Goal: Communication & Community: Answer question/provide support

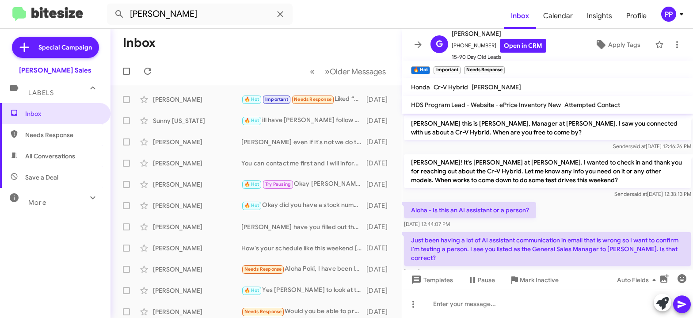
type input "[PERSON_NAME]"
click at [110, 5] on button at bounding box center [119, 14] width 18 height 18
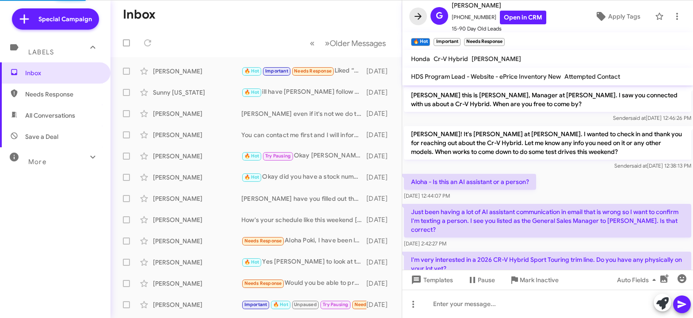
click at [417, 15] on icon at bounding box center [418, 16] width 11 height 11
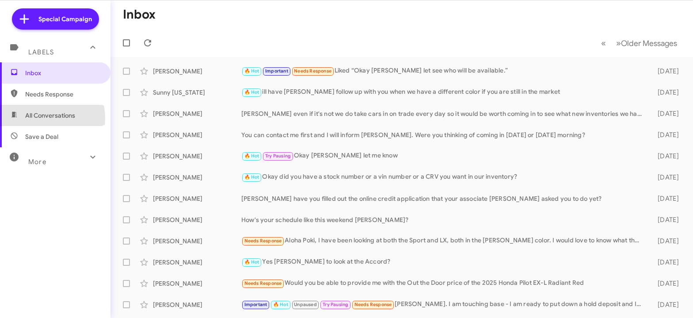
click at [44, 117] on span "All Conversations" at bounding box center [50, 115] width 50 height 9
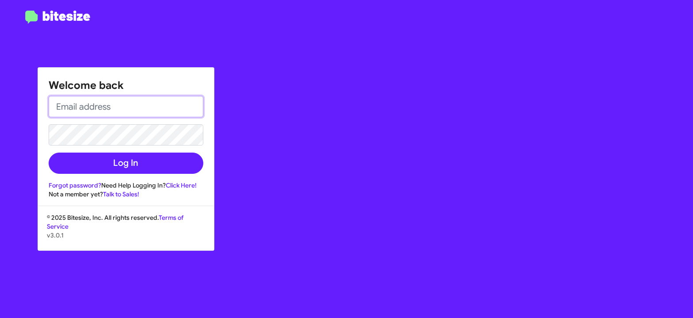
click at [99, 102] on input "email" at bounding box center [126, 106] width 155 height 21
type input "[EMAIL_ADDRESS][DOMAIN_NAME]"
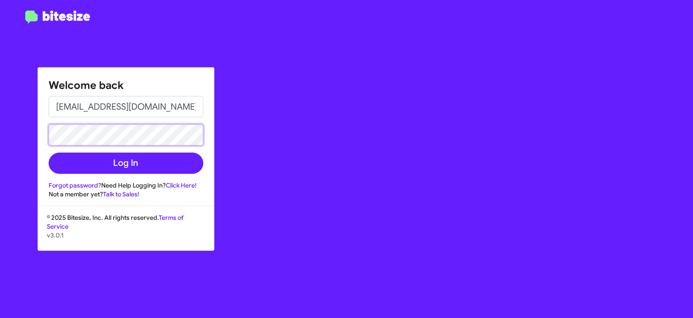
click at [49, 152] on button "Log In" at bounding box center [126, 162] width 155 height 21
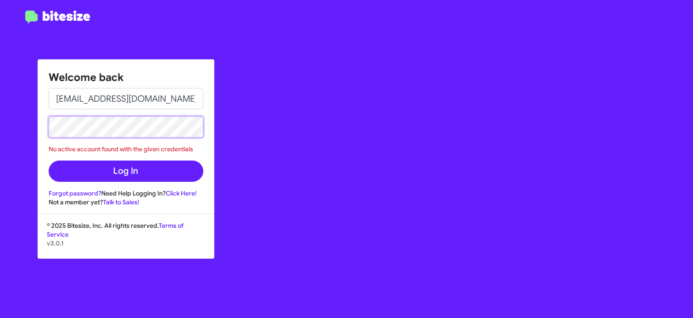
click at [49, 160] on button "Log In" at bounding box center [126, 170] width 155 height 21
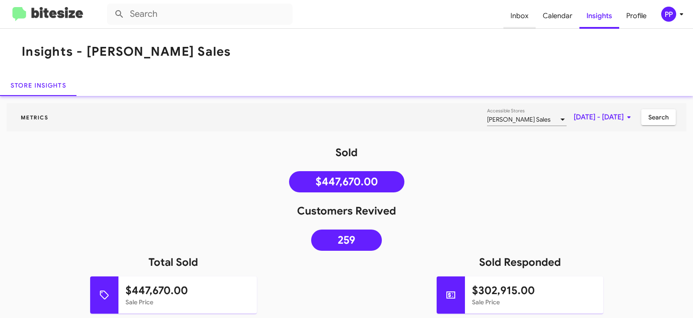
click at [516, 14] on span "Inbox" at bounding box center [519, 16] width 32 height 26
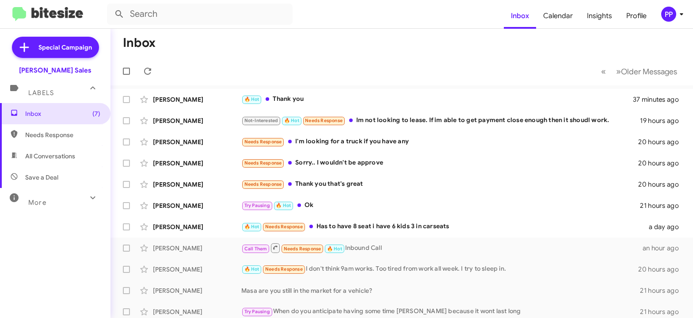
click at [32, 156] on span "All Conversations" at bounding box center [50, 156] width 50 height 9
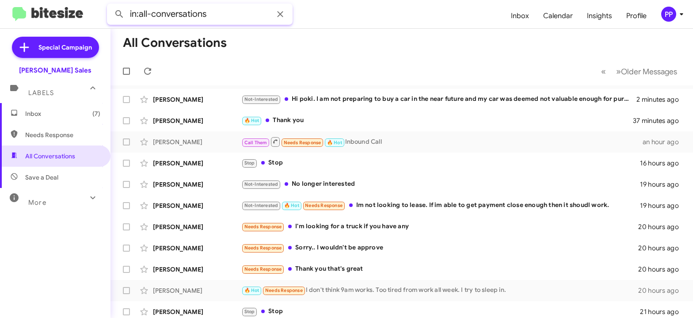
drag, startPoint x: 232, startPoint y: 16, endPoint x: 21, endPoint y: -4, distance: 212.1
click at [107, 4] on input "in:all-conversations" at bounding box center [200, 14] width 186 height 21
click at [110, 5] on button at bounding box center [119, 14] width 18 height 18
type input "[PERSON_NAME]"
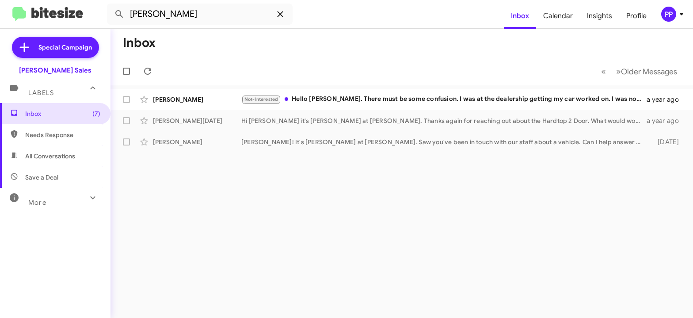
click at [280, 16] on icon at bounding box center [280, 14] width 11 height 11
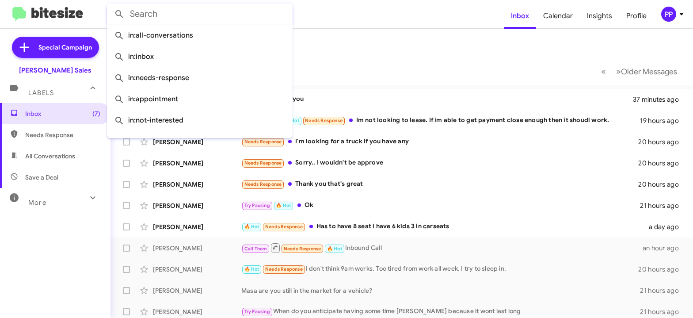
click at [159, 15] on input "text" at bounding box center [200, 14] width 186 height 21
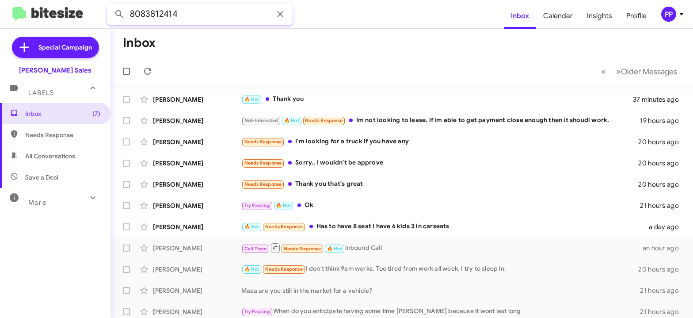
type input "8083812414"
click at [110, 5] on button at bounding box center [119, 14] width 18 height 18
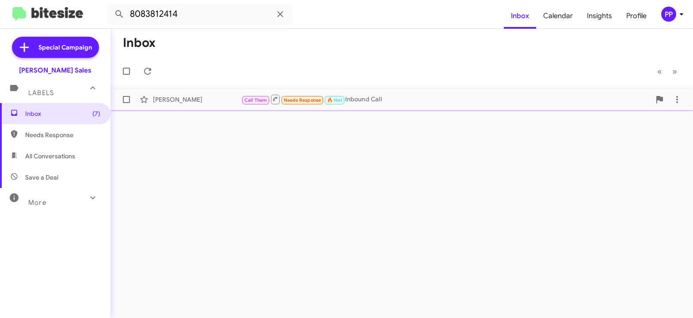
click at [379, 102] on div "Call Them Needs Response 🔥 Hot Inbound Call" at bounding box center [445, 99] width 409 height 11
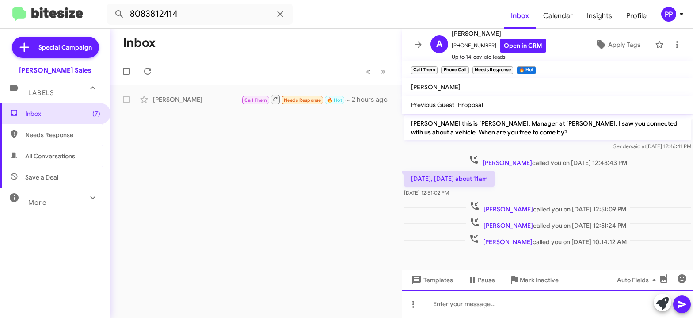
click at [475, 307] on div at bounding box center [547, 303] width 291 height 28
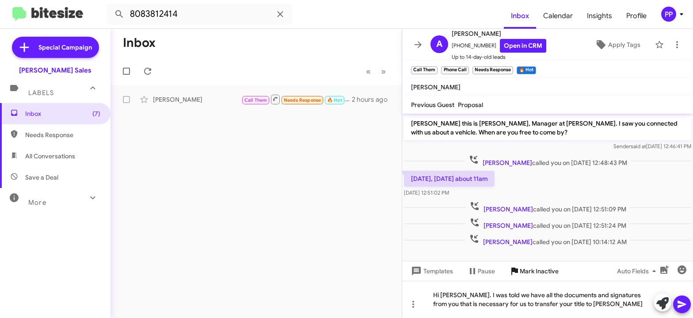
click at [541, 271] on span "Mark Inactive" at bounding box center [538, 271] width 39 height 16
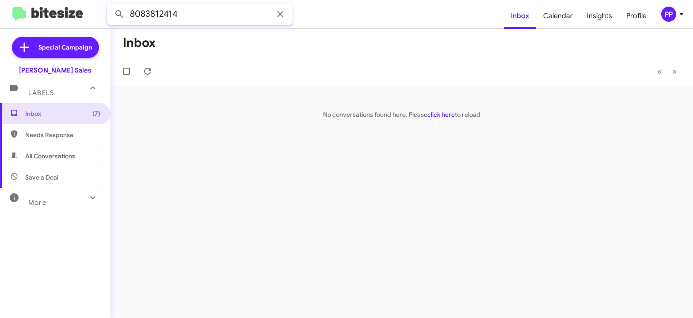
click at [198, 15] on input "8083812414" at bounding box center [200, 14] width 186 height 21
click at [110, 5] on button at bounding box center [119, 14] width 18 height 18
click at [38, 155] on span "All Conversations" at bounding box center [50, 156] width 50 height 9
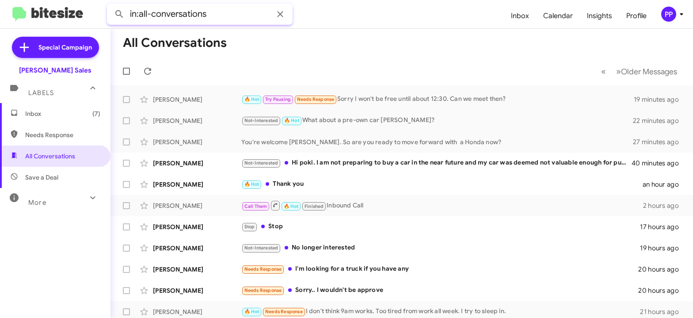
click at [163, 19] on input "in:all-conversations" at bounding box center [200, 14] width 186 height 21
click at [110, 5] on button at bounding box center [119, 14] width 18 height 18
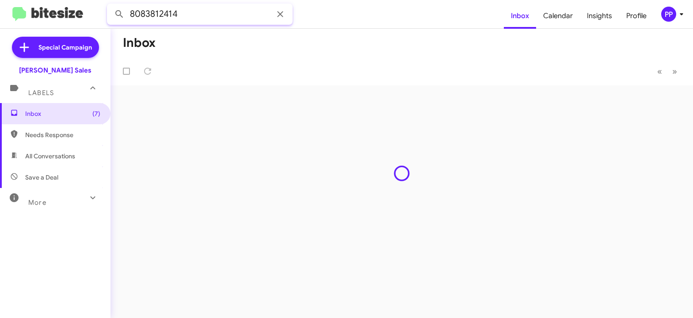
type input "8083812414"
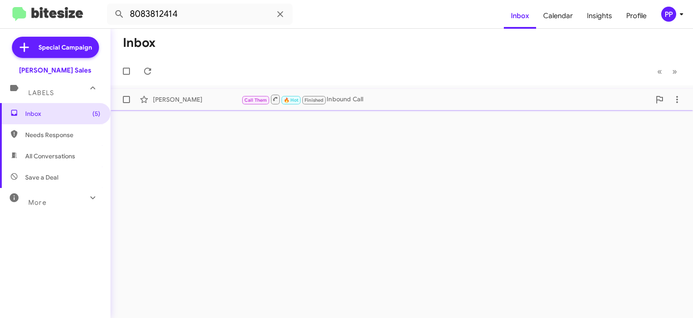
click at [363, 99] on div "Call Them 🔥 Hot Finished Inbound Call" at bounding box center [445, 99] width 409 height 11
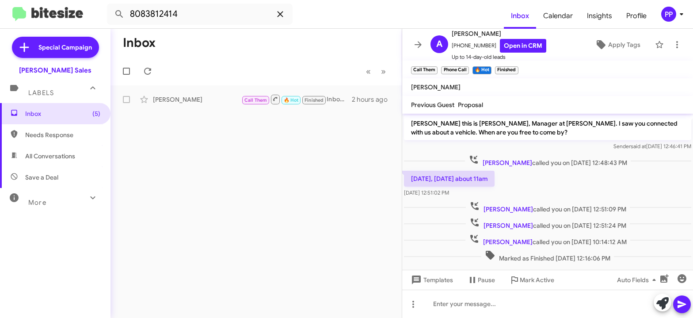
click at [279, 11] on icon at bounding box center [280, 14] width 11 height 11
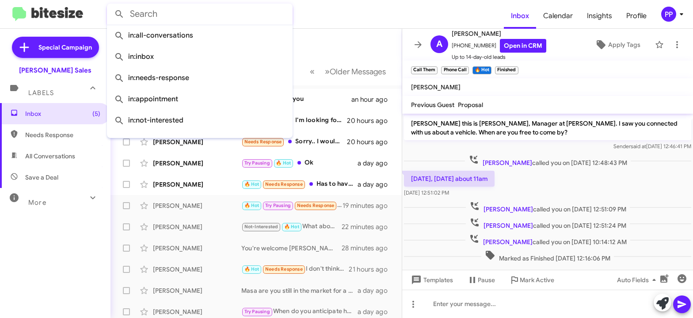
click at [54, 241] on div "Inbox (5) Needs Response All Conversations Save a Deal More Important 🔥 Hot App…" at bounding box center [55, 198] width 110 height 190
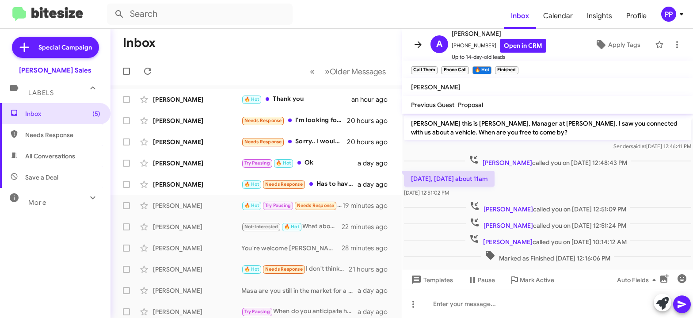
click at [417, 39] on icon at bounding box center [418, 44] width 11 height 11
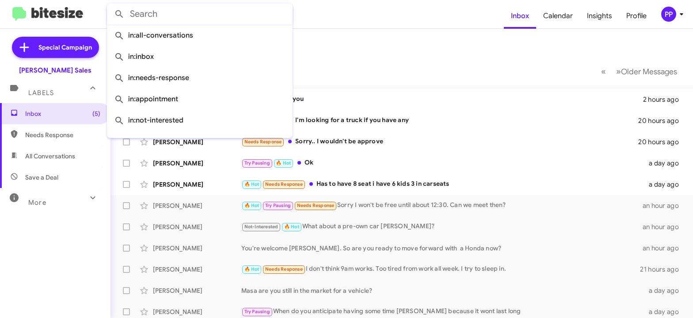
click at [158, 18] on input "text" at bounding box center [200, 14] width 186 height 21
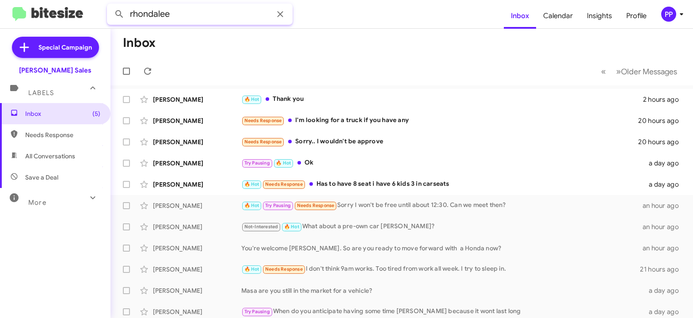
type input "rhondalee"
click at [110, 5] on button at bounding box center [119, 14] width 18 height 18
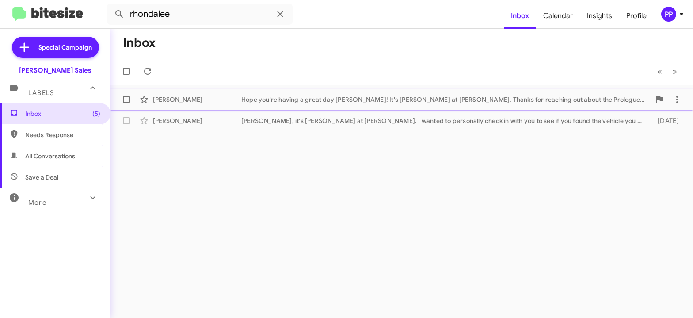
click at [263, 98] on div "Hope you're having a great day Rhondalee! It's Poki Pojas at Tony Honda. Thanks…" at bounding box center [445, 99] width 409 height 9
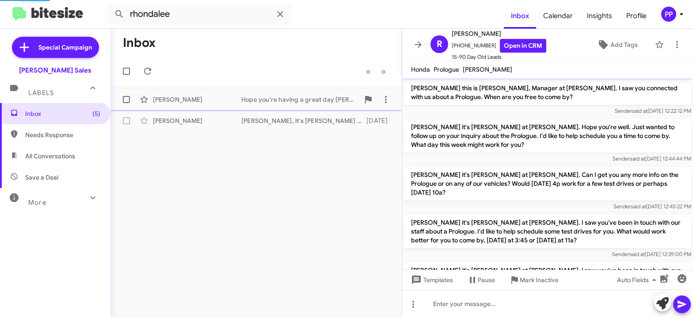
scroll to position [199, 0]
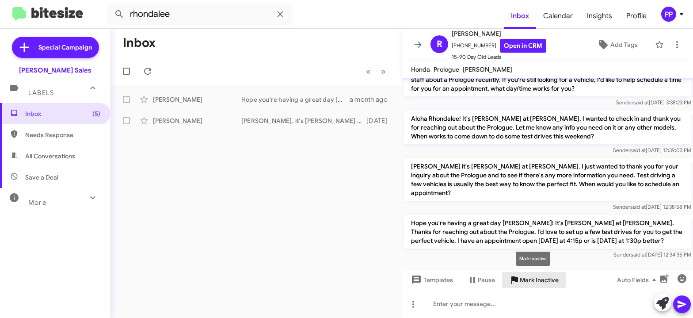
click at [530, 275] on span "Mark Inactive" at bounding box center [538, 280] width 39 height 16
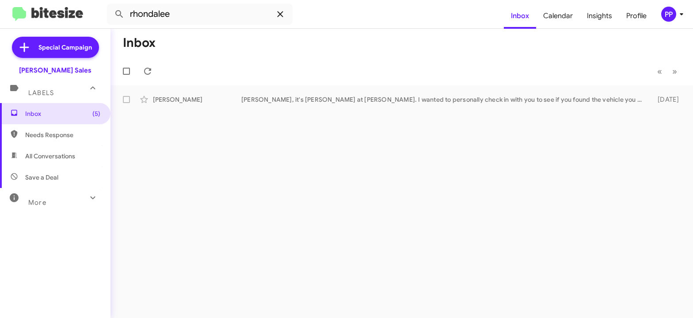
click at [279, 15] on icon at bounding box center [280, 14] width 6 height 6
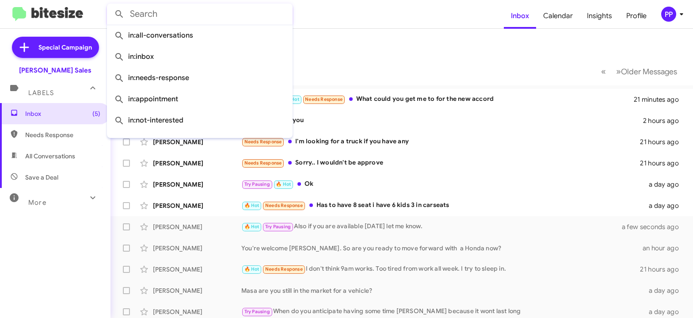
click at [336, 55] on mat-toolbar-row "Inbox" at bounding box center [401, 43] width 582 height 28
